Goal: Information Seeking & Learning: Learn about a topic

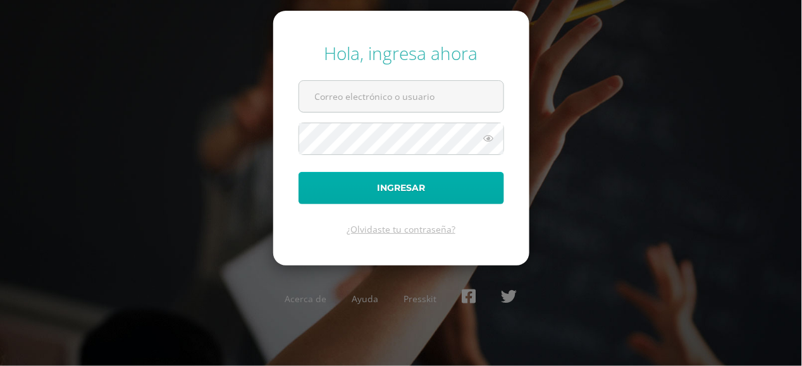
type input "[PERSON_NAME][EMAIL_ADDRESS][DOMAIN_NAME]"
click at [395, 193] on button "Ingresar" at bounding box center [401, 188] width 206 height 32
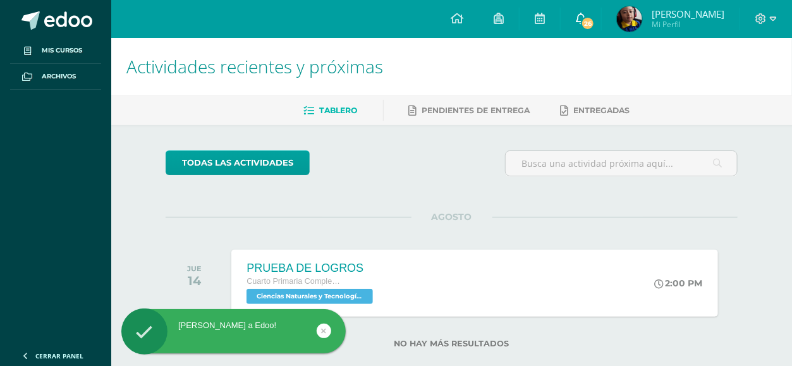
click at [595, 18] on span "26" at bounding box center [588, 23] width 14 height 14
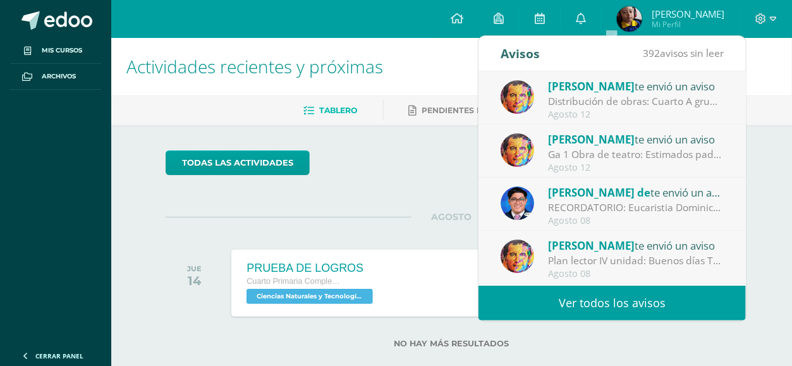
click at [648, 156] on div "Ga 1 Obra de teatro: Estimados padres de familia Es un placer saludarlos. Adjun…" at bounding box center [636, 154] width 176 height 15
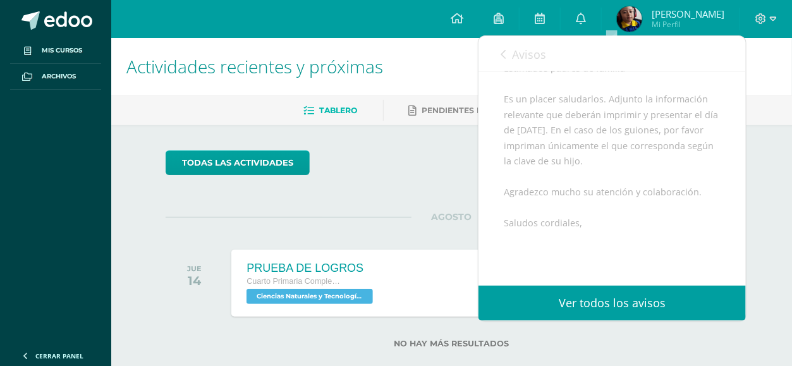
scroll to position [146, 0]
drag, startPoint x: 718, startPoint y: 173, endPoint x: 650, endPoint y: 200, distance: 73.2
click at [652, 199] on div "[PERSON_NAME] te envió un aviso: Ga 1 Obra de teatro [DATE] Comunicación y Leng…" at bounding box center [612, 187] width 267 height 524
drag, startPoint x: 665, startPoint y: 156, endPoint x: 632, endPoint y: 162, distance: 34.1
click at [643, 157] on div "Estimados padres de familia Es un placer saludarlos. Adjunto la información rel…" at bounding box center [612, 245] width 217 height 384
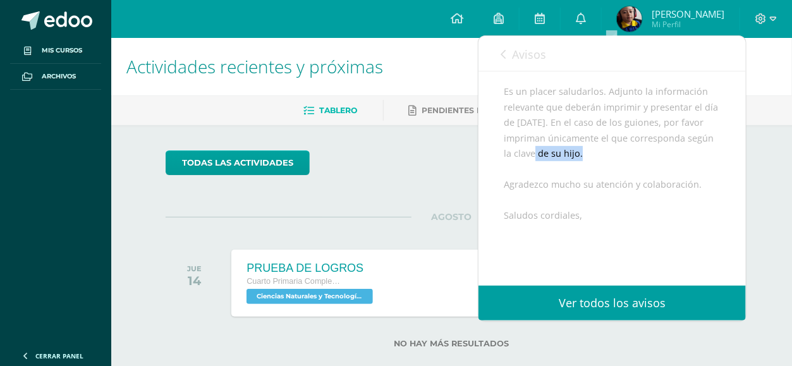
drag, startPoint x: 607, startPoint y: 173, endPoint x: 562, endPoint y: 166, distance: 46.2
click at [562, 166] on div "Estimados padres de familia Es un placer saludarlos. Adjunto la información rel…" at bounding box center [612, 245] width 217 height 384
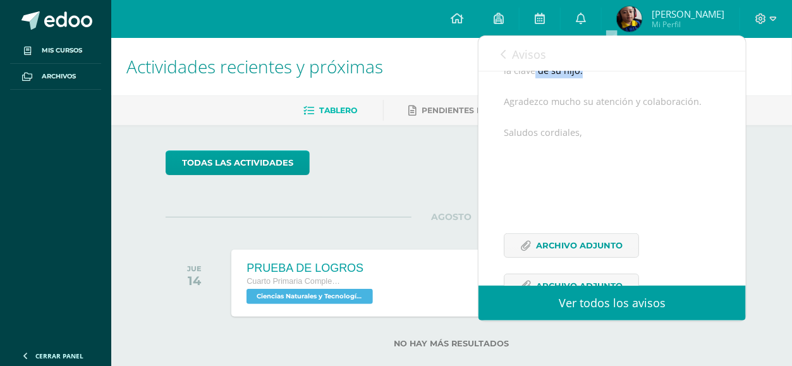
scroll to position [340, 0]
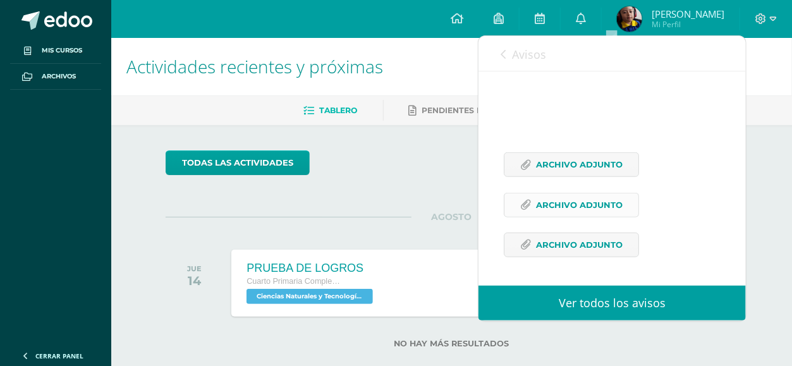
click at [610, 194] on span "Archivo Adjunto" at bounding box center [579, 204] width 87 height 23
click at [537, 166] on span "Archivo Adjunto" at bounding box center [579, 164] width 87 height 23
click at [602, 244] on span "Archivo Adjunto" at bounding box center [579, 244] width 87 height 23
click at [610, 242] on span "Archivo Adjunto" at bounding box center [579, 244] width 87 height 23
